Goal: Check status: Check status

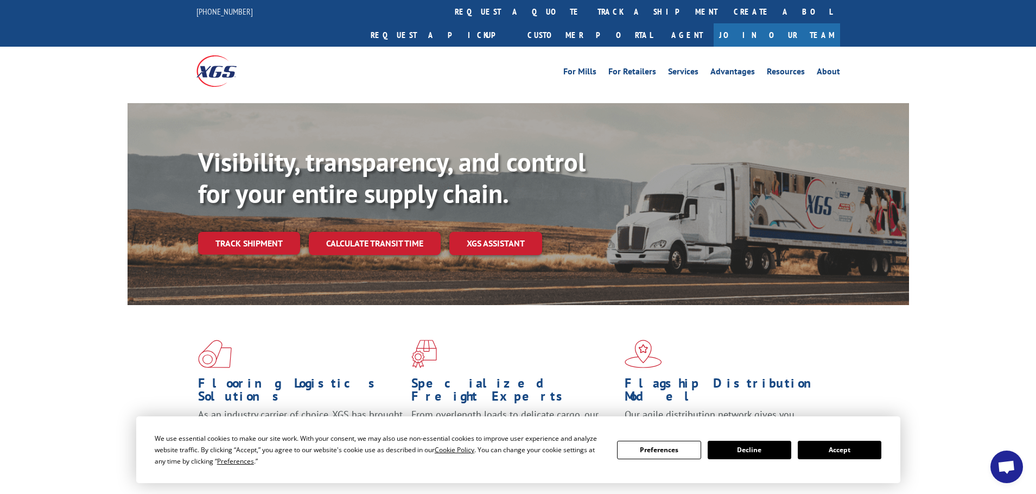
click at [832, 451] on button "Accept" at bounding box center [840, 450] width 84 height 18
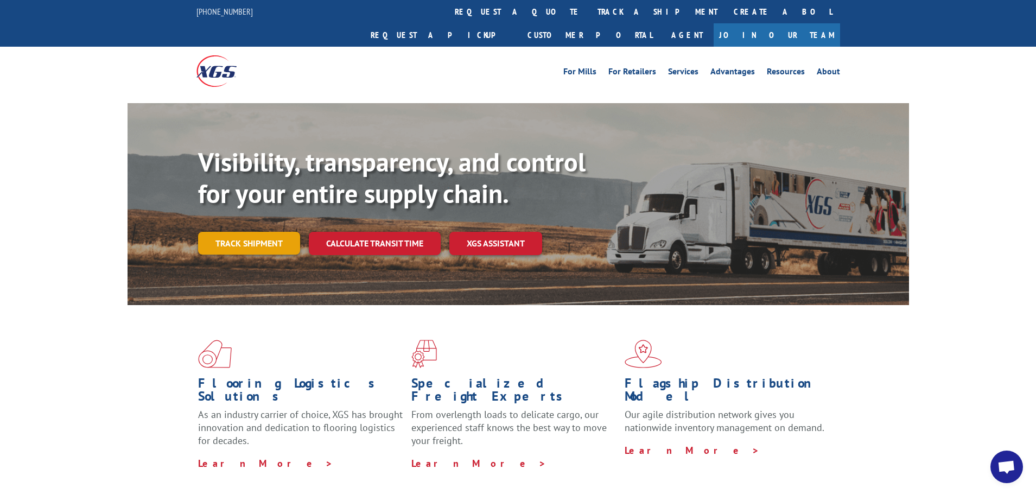
click at [232, 232] on link "Track shipment" at bounding box center [249, 243] width 102 height 23
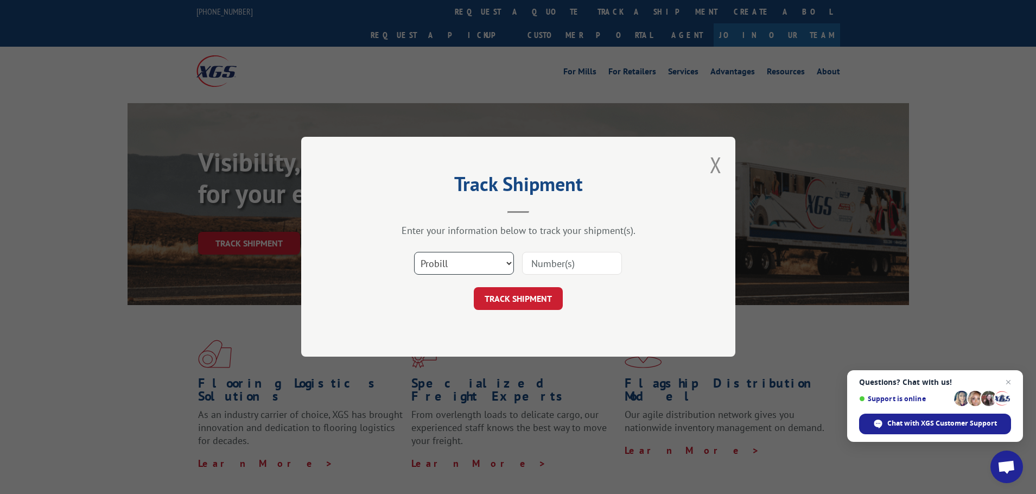
click at [495, 262] on select "Select category... Probill BOL PO" at bounding box center [464, 263] width 100 height 23
select select "po"
click at [414, 252] on select "Select category... Probill BOL PO" at bounding box center [464, 263] width 100 height 23
click at [540, 262] on input at bounding box center [572, 263] width 100 height 23
paste input "57513051"
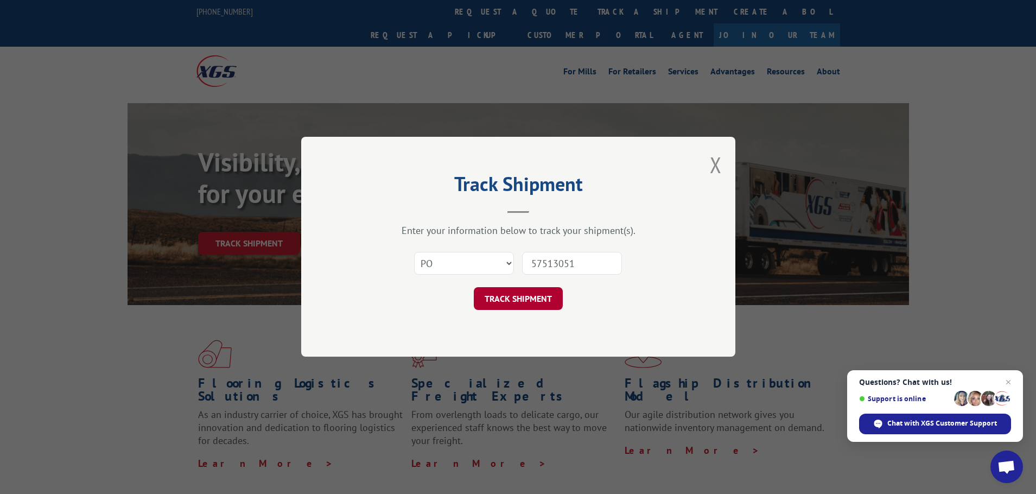
type input "57513051"
click at [528, 294] on button "TRACK SHIPMENT" at bounding box center [518, 299] width 89 height 23
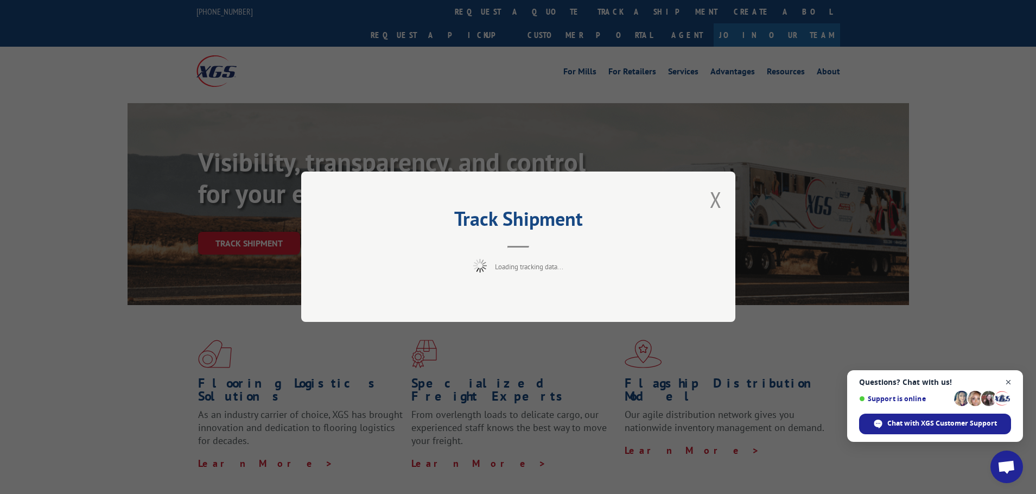
click at [1007, 381] on span "Close chat" at bounding box center [1009, 383] width 14 height 14
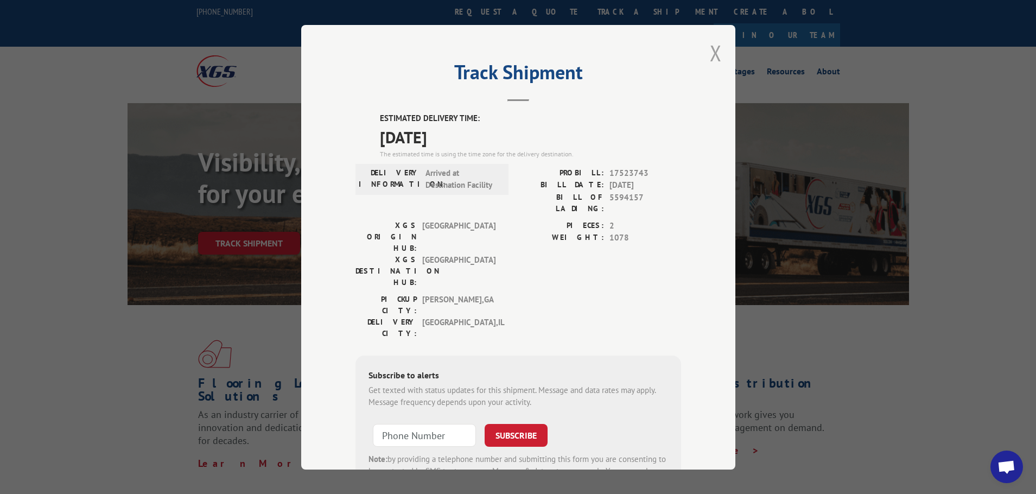
click at [711, 53] on button "Close modal" at bounding box center [716, 53] width 12 height 29
